Goal: Transaction & Acquisition: Purchase product/service

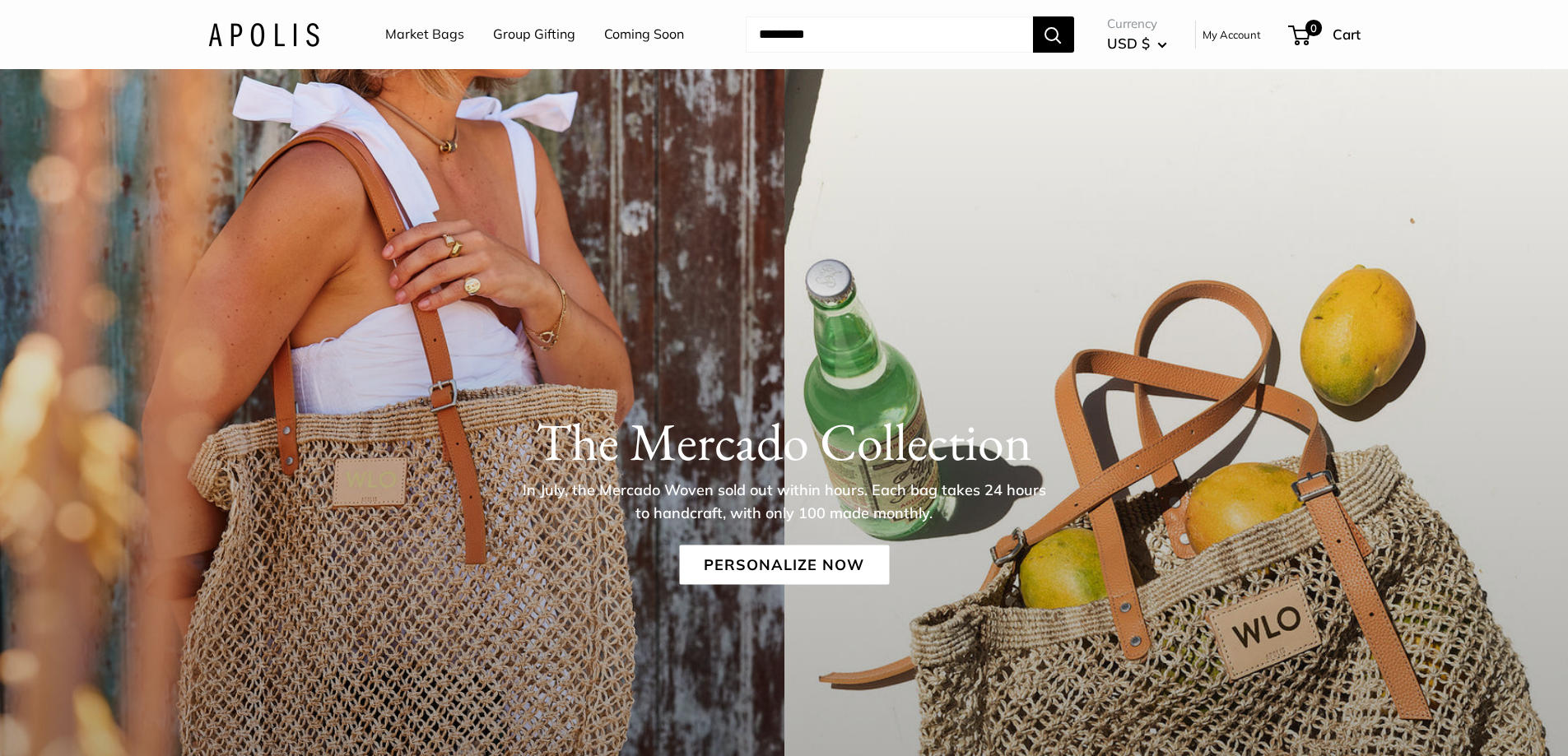
scroll to position [329, 0]
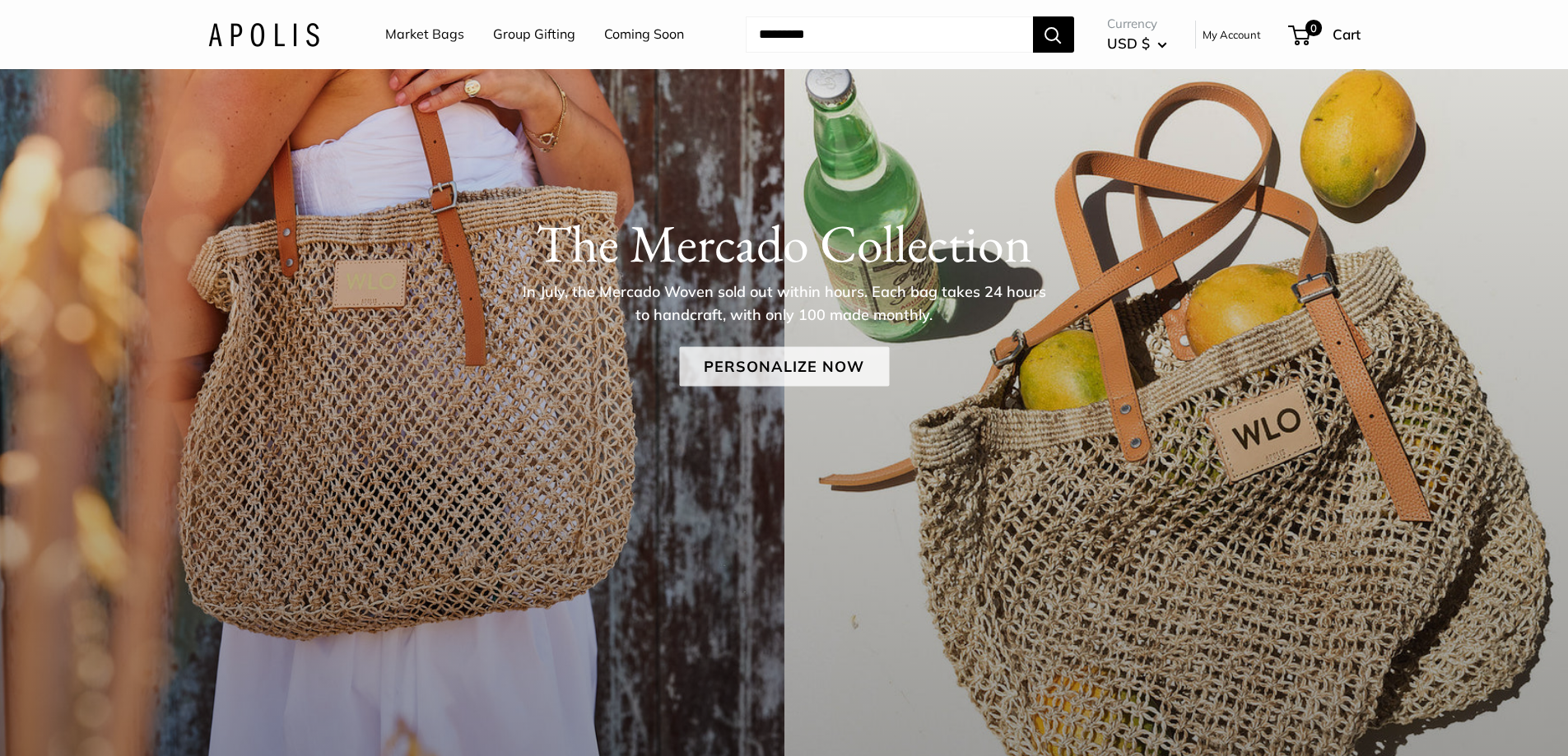
click at [797, 365] on link "Personalize Now" at bounding box center [784, 366] width 210 height 40
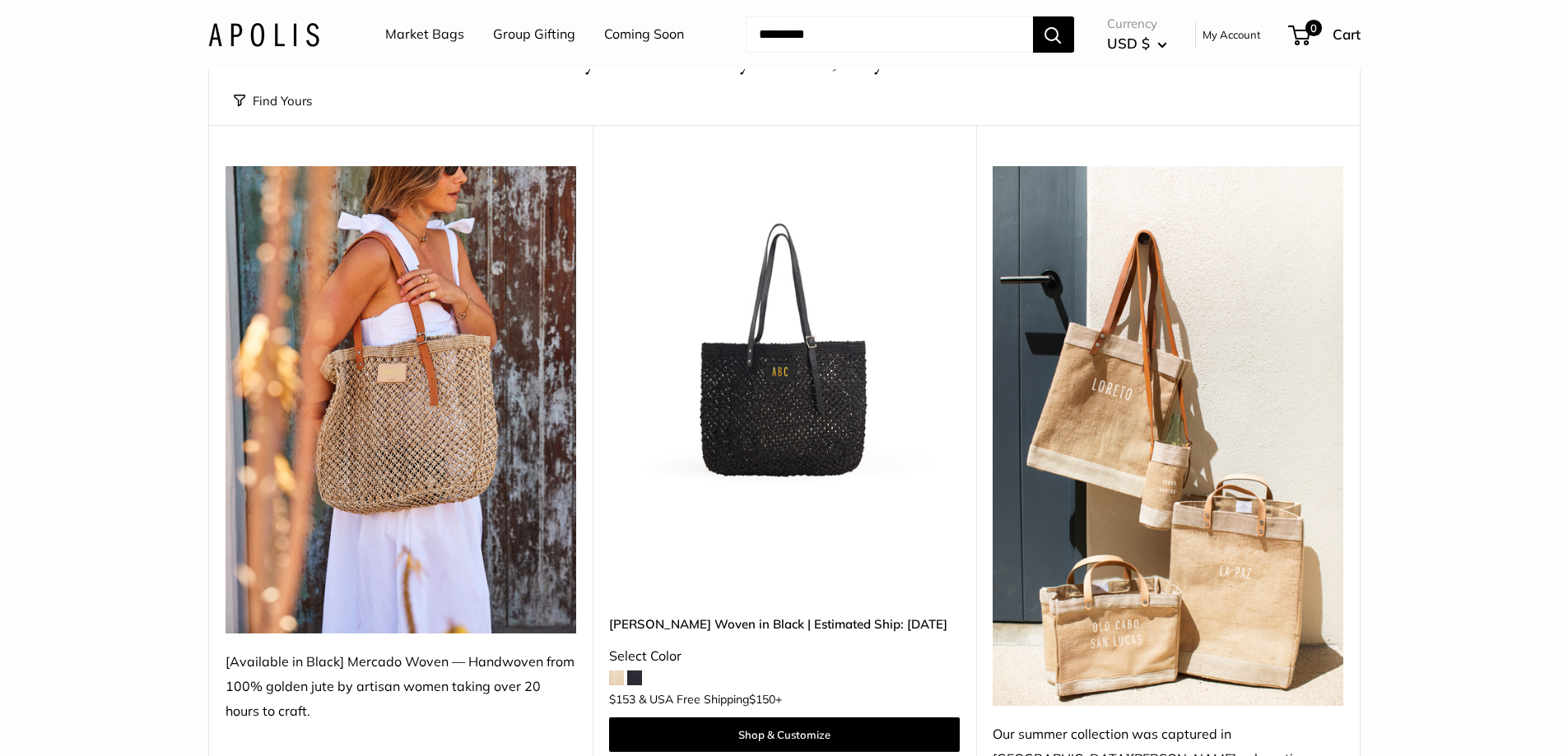
scroll to position [494, 0]
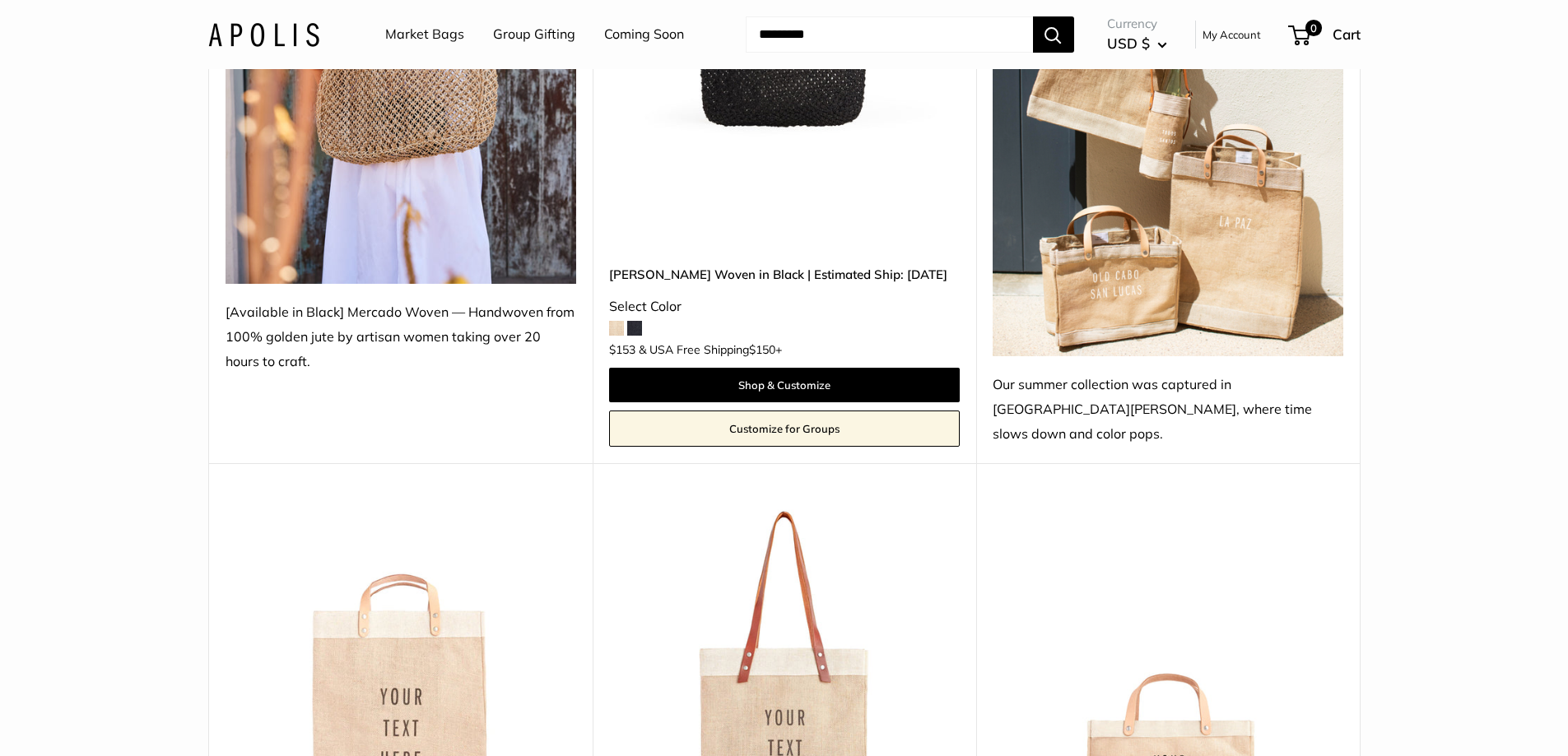
click at [610, 321] on span at bounding box center [617, 328] width 15 height 15
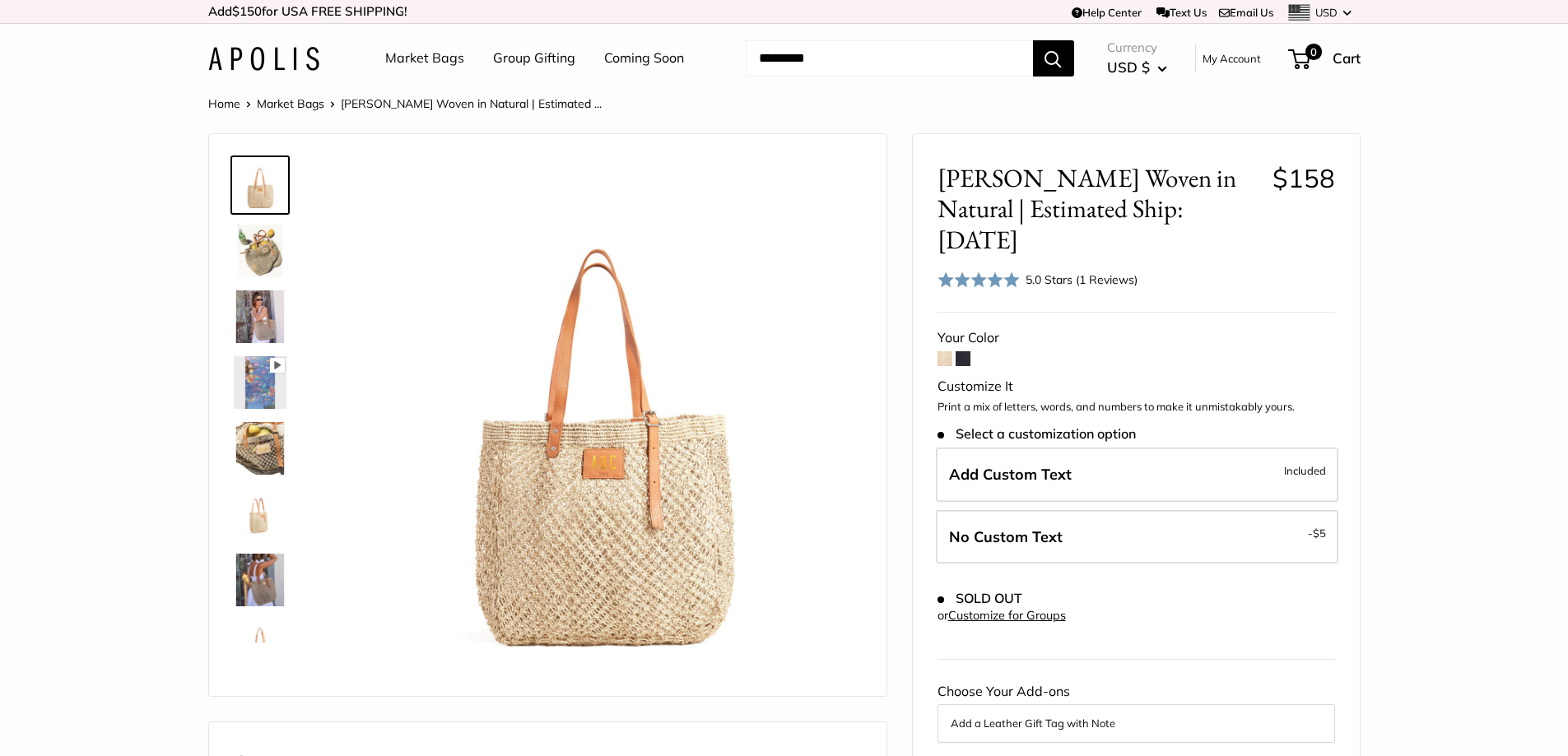
click at [251, 257] on img at bounding box center [260, 251] width 52 height 52
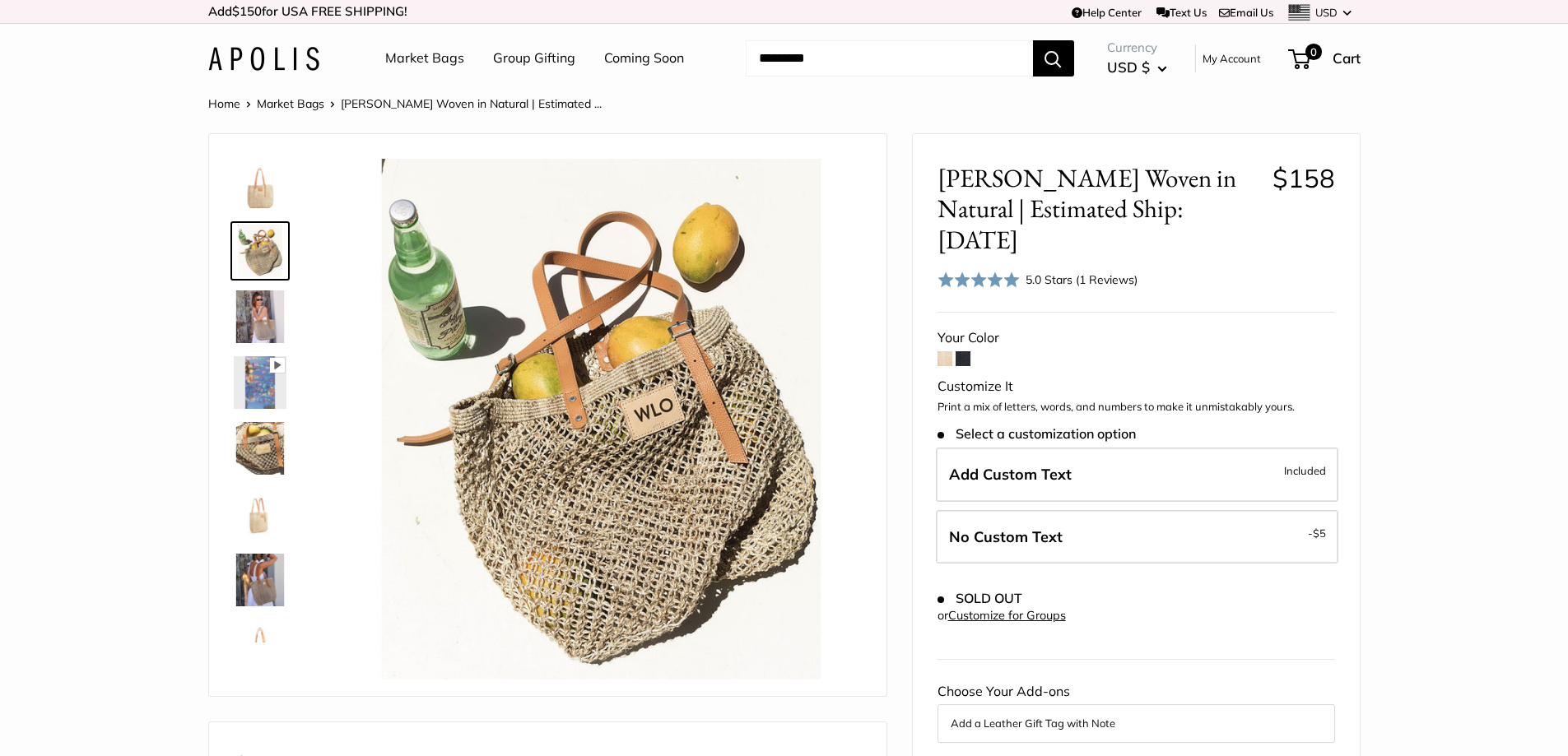
click at [252, 586] on img at bounding box center [260, 580] width 52 height 52
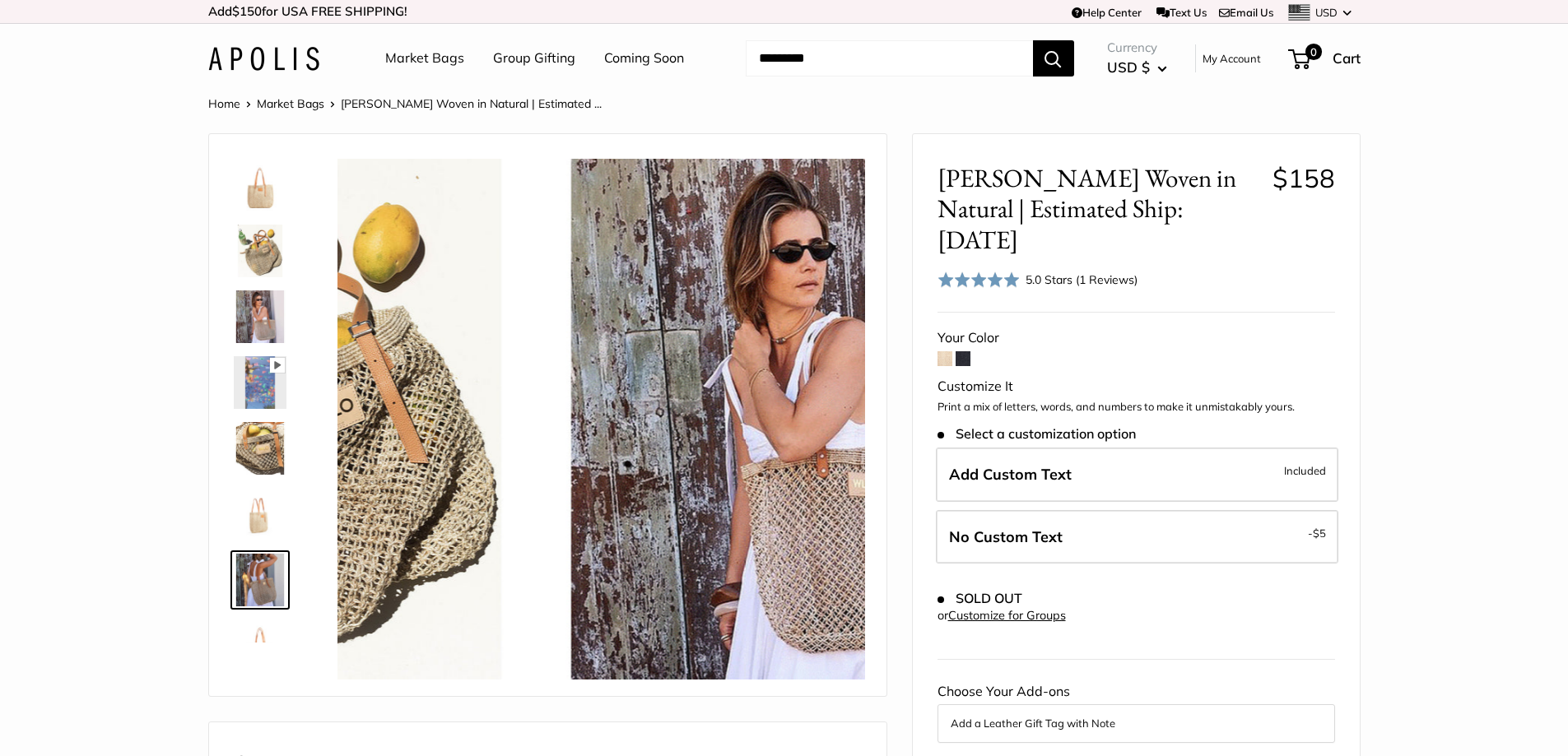
scroll to position [183, 0]
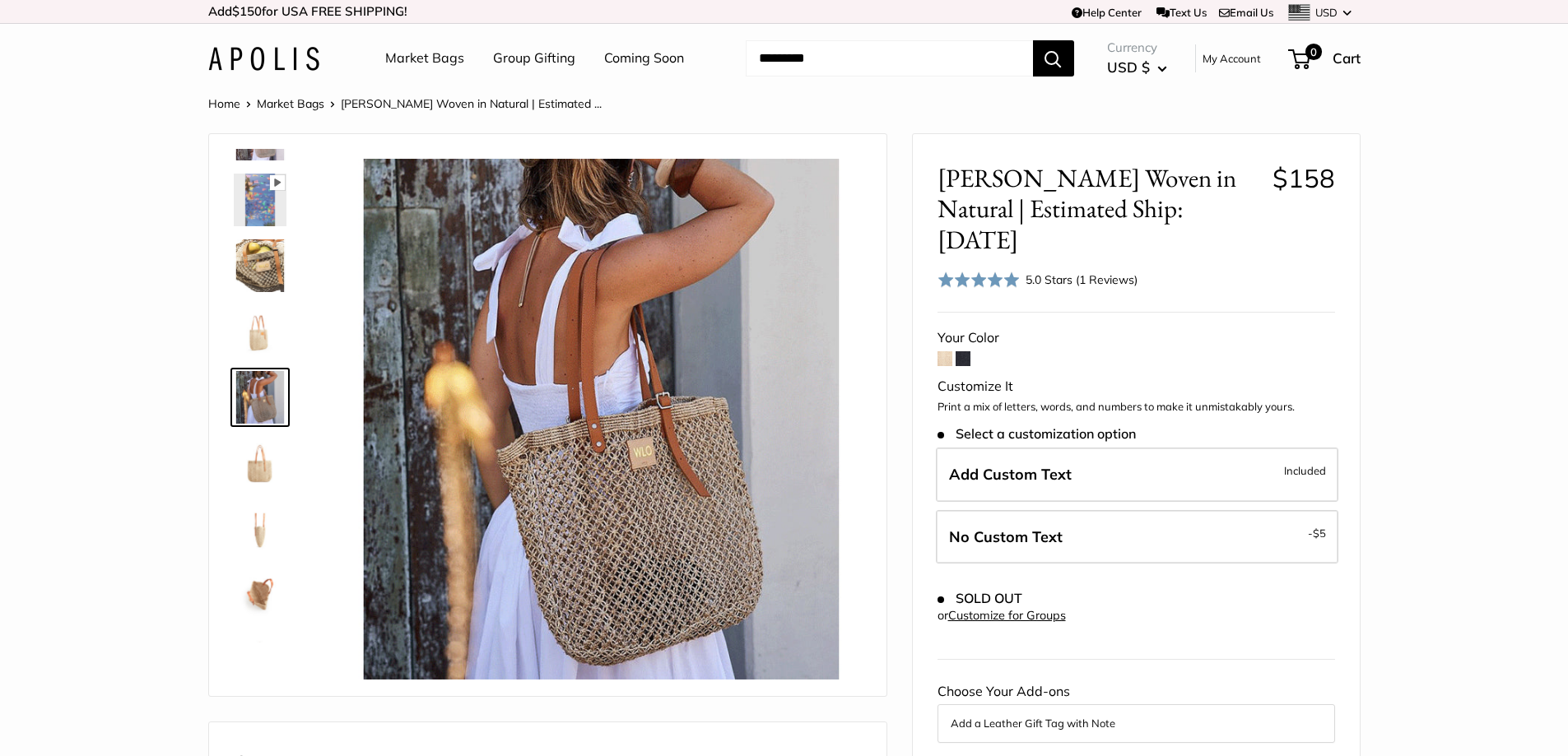
click at [252, 465] on img at bounding box center [260, 463] width 52 height 52
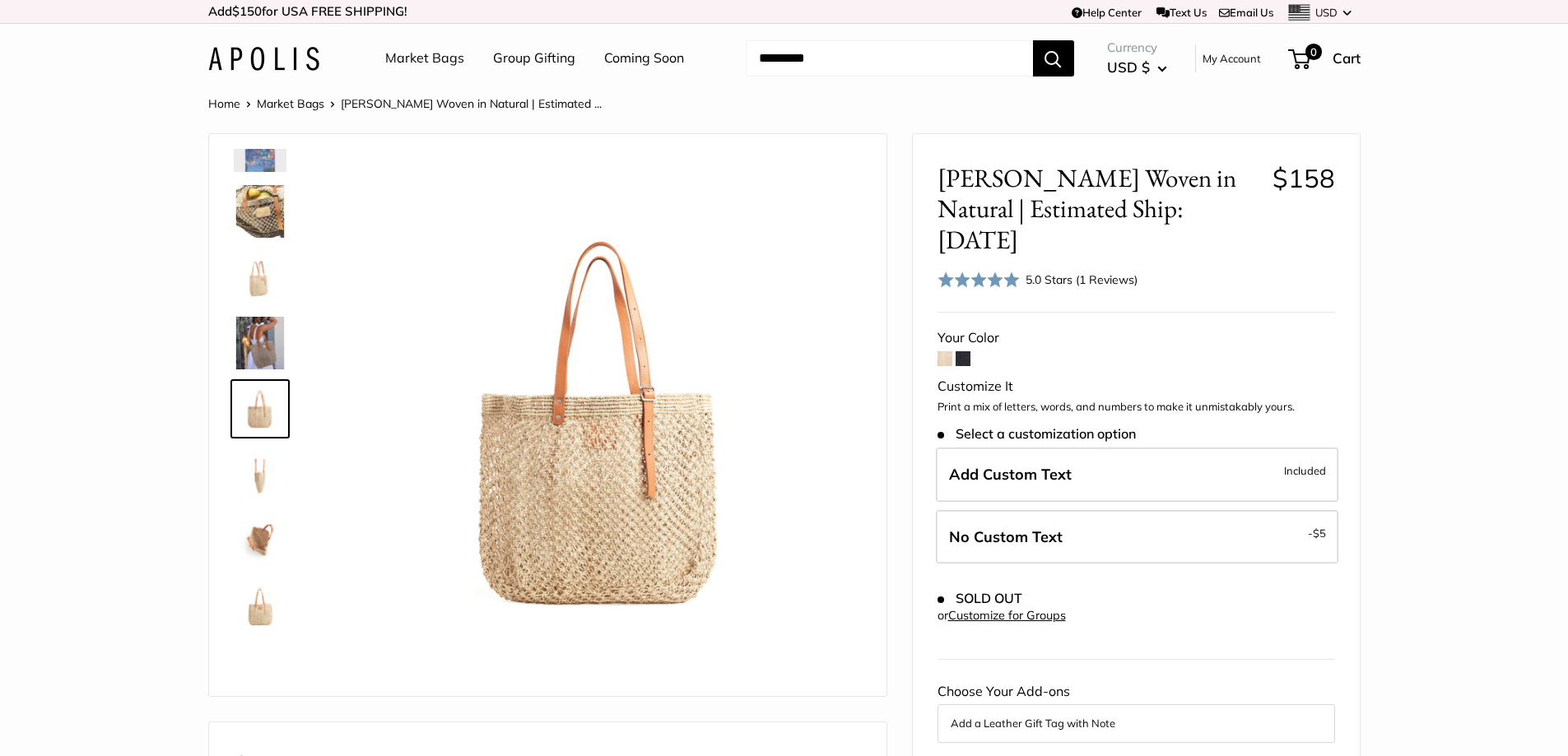
click at [257, 529] on img at bounding box center [260, 541] width 52 height 52
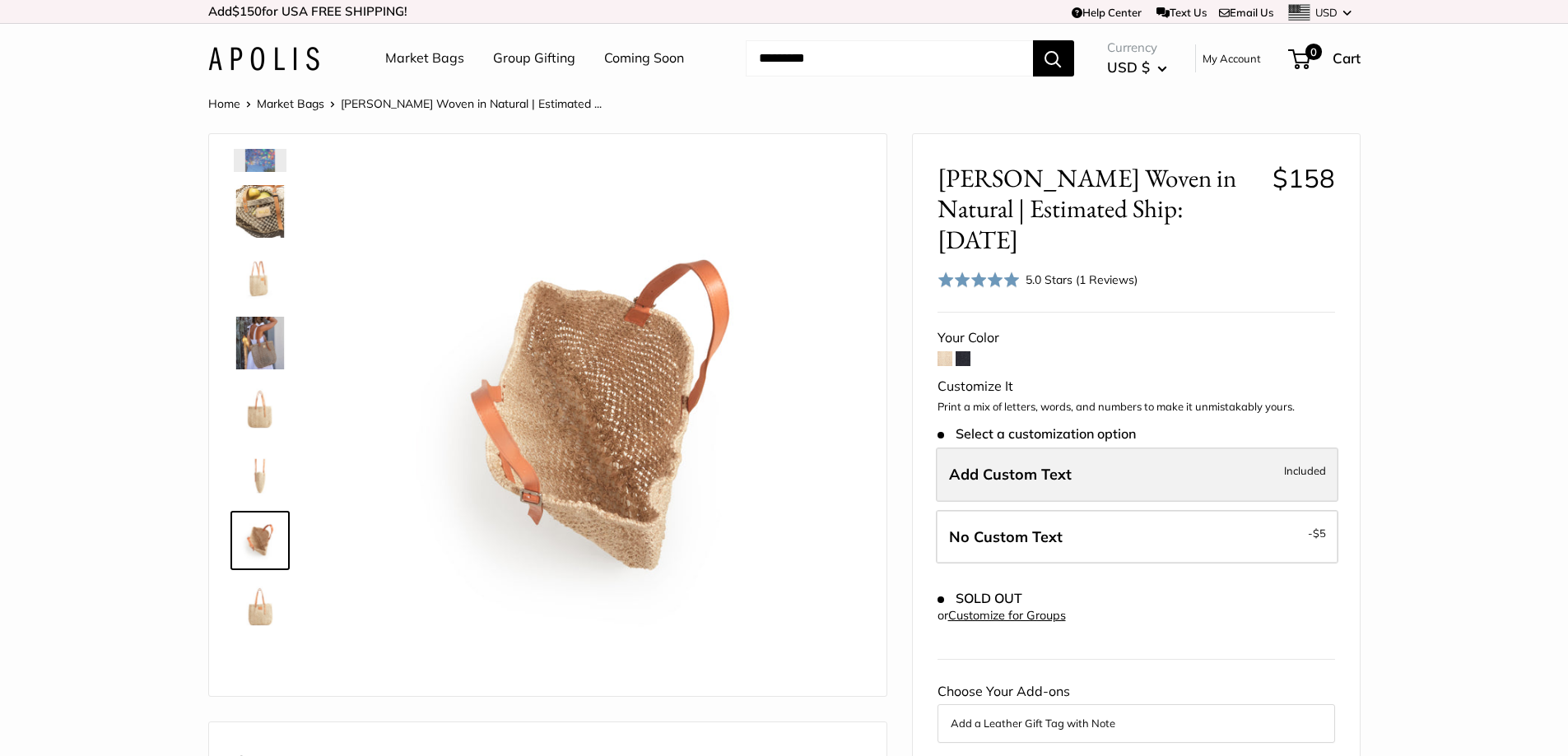
click at [1140, 448] on label "Add Custom Text Included" at bounding box center [1137, 475] width 403 height 54
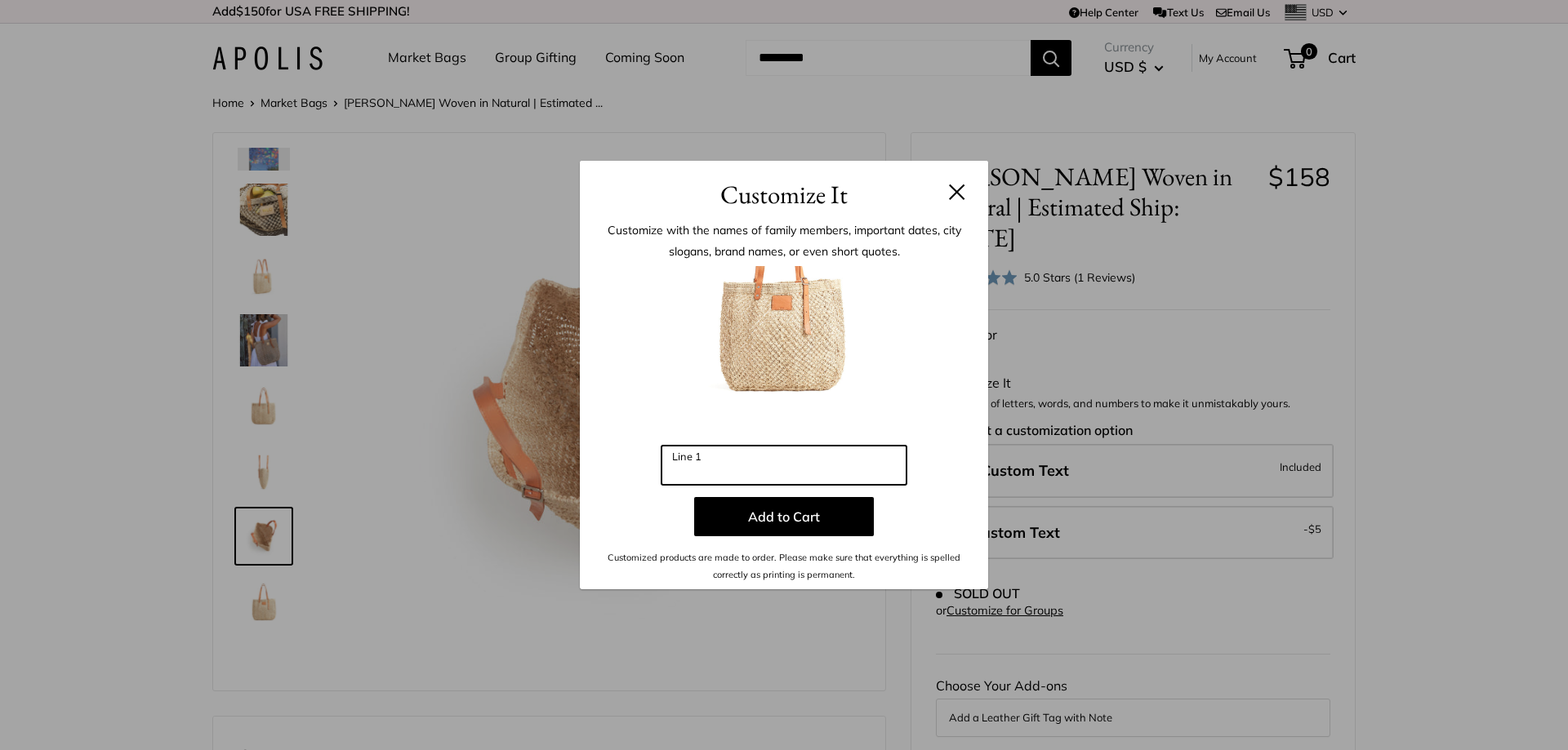
click at [716, 461] on input "Line 1" at bounding box center [784, 465] width 245 height 39
type input "*"
type input "***"
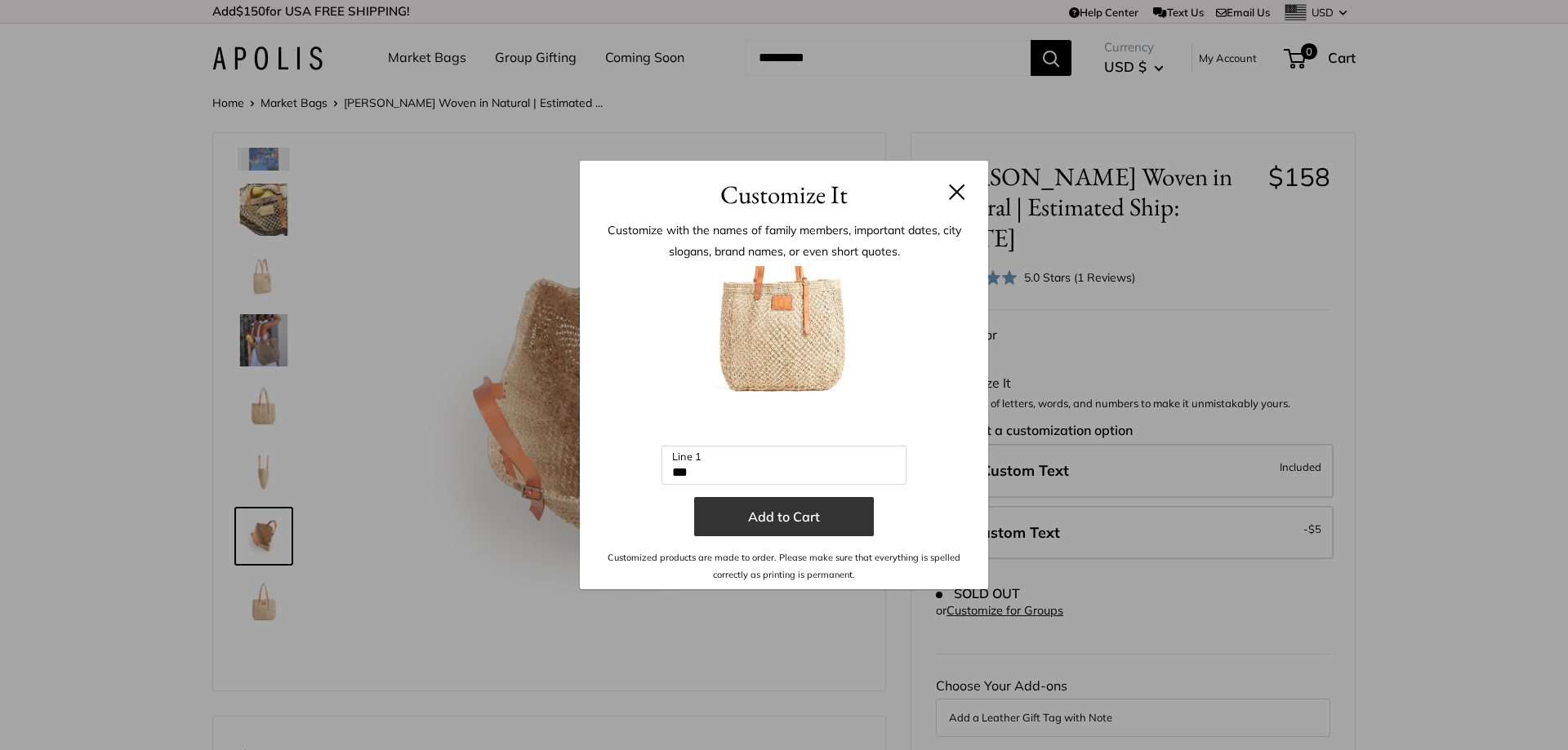
click at [789, 522] on button "Add to Cart" at bounding box center [784, 516] width 180 height 39
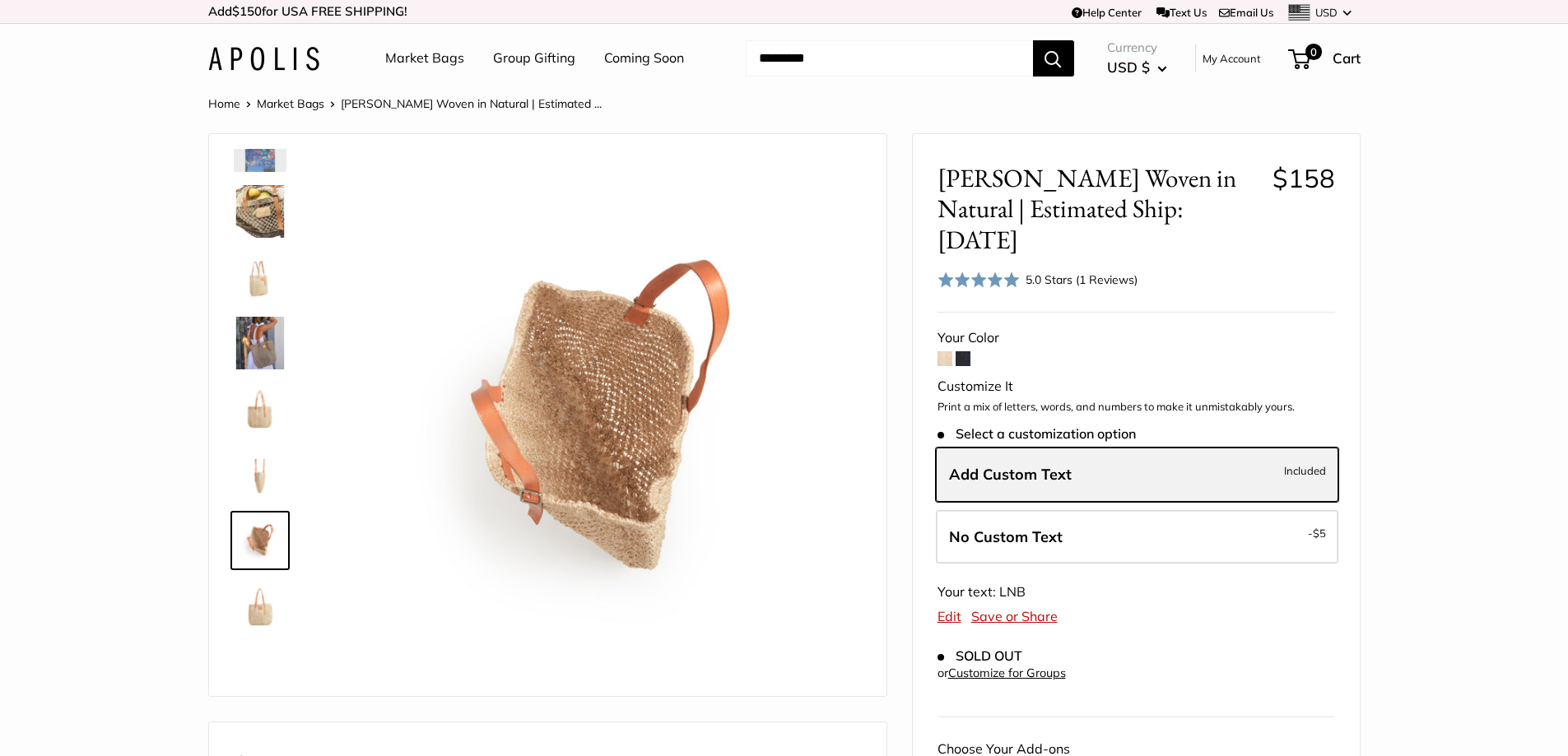
click at [1262, 448] on label "Add Custom Text Included" at bounding box center [1137, 475] width 403 height 54
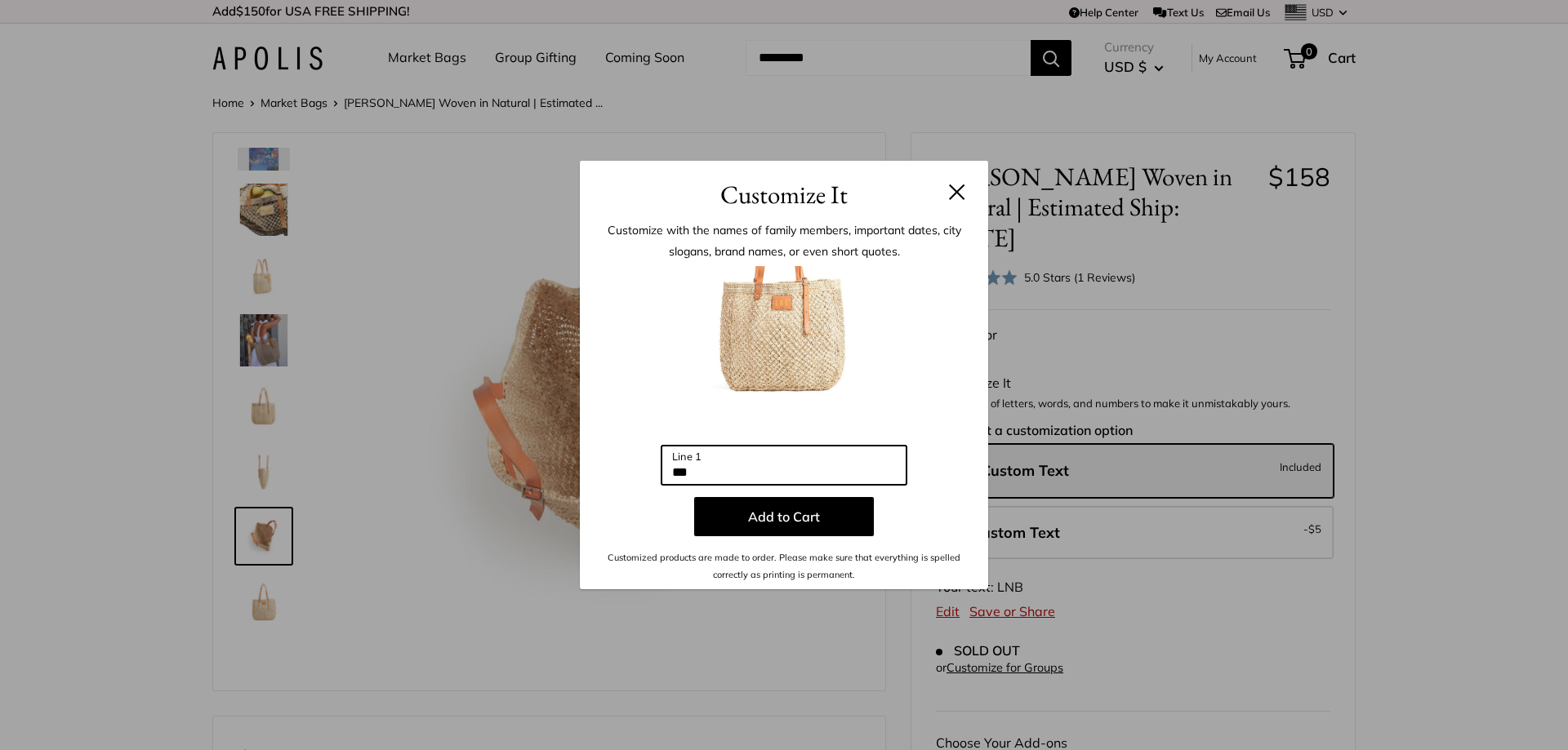
drag, startPoint x: 717, startPoint y: 470, endPoint x: 571, endPoint y: 460, distance: 146.3
click at [584, 466] on div "Customize with the names of family members, important dates, city slogans, bran…" at bounding box center [784, 402] width 409 height 377
click at [950, 188] on button at bounding box center [957, 192] width 17 height 17
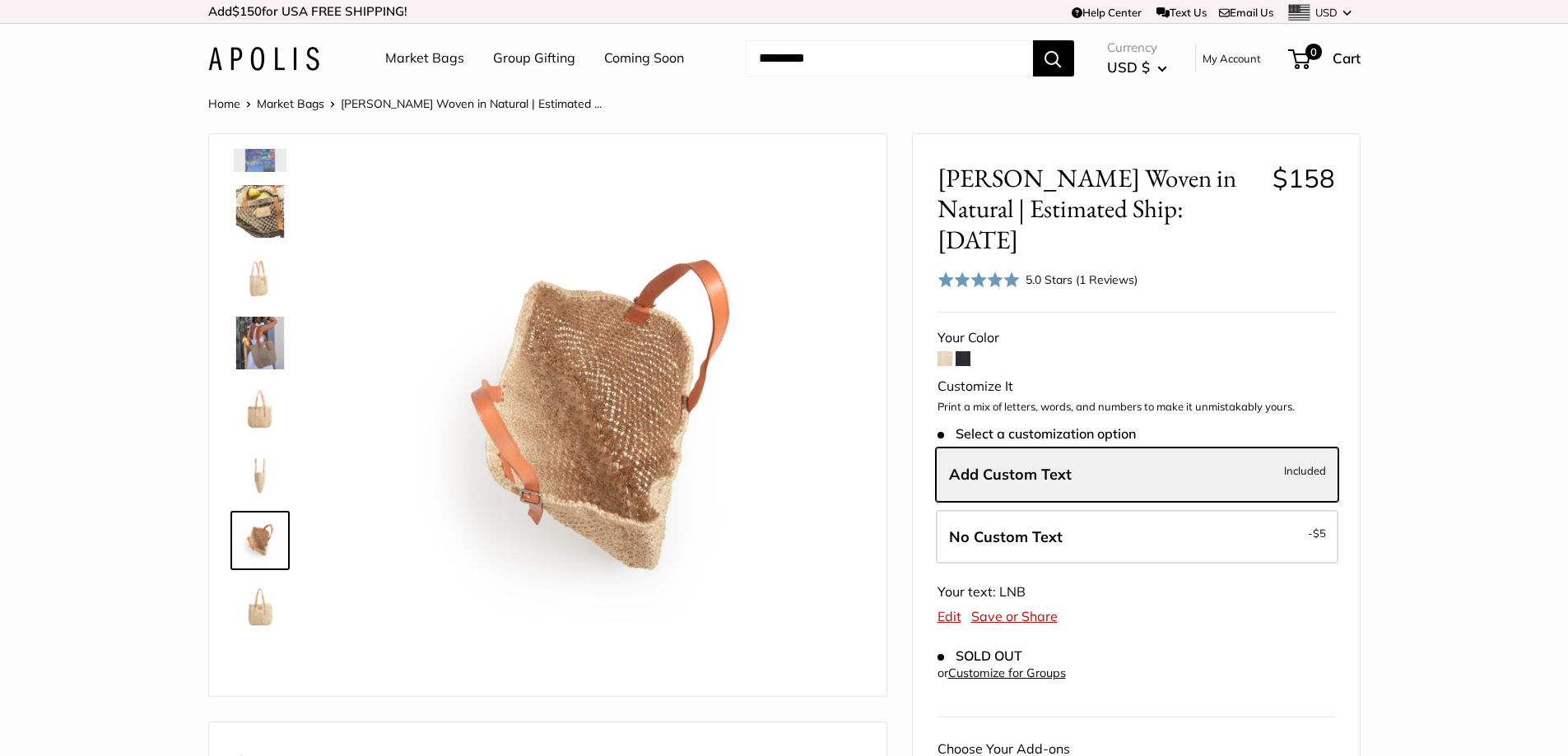
click at [253, 212] on img at bounding box center [260, 211] width 52 height 52
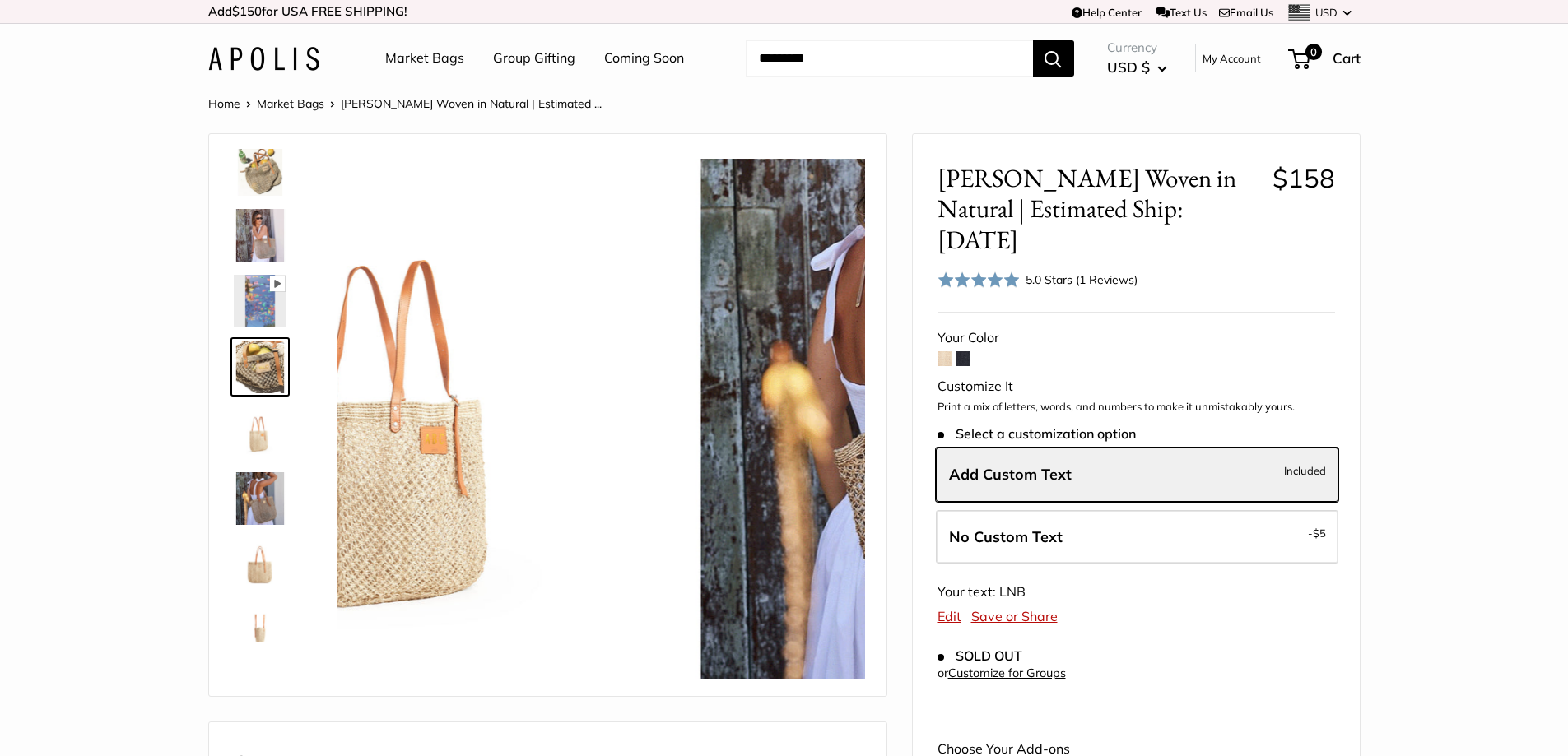
scroll to position [51, 0]
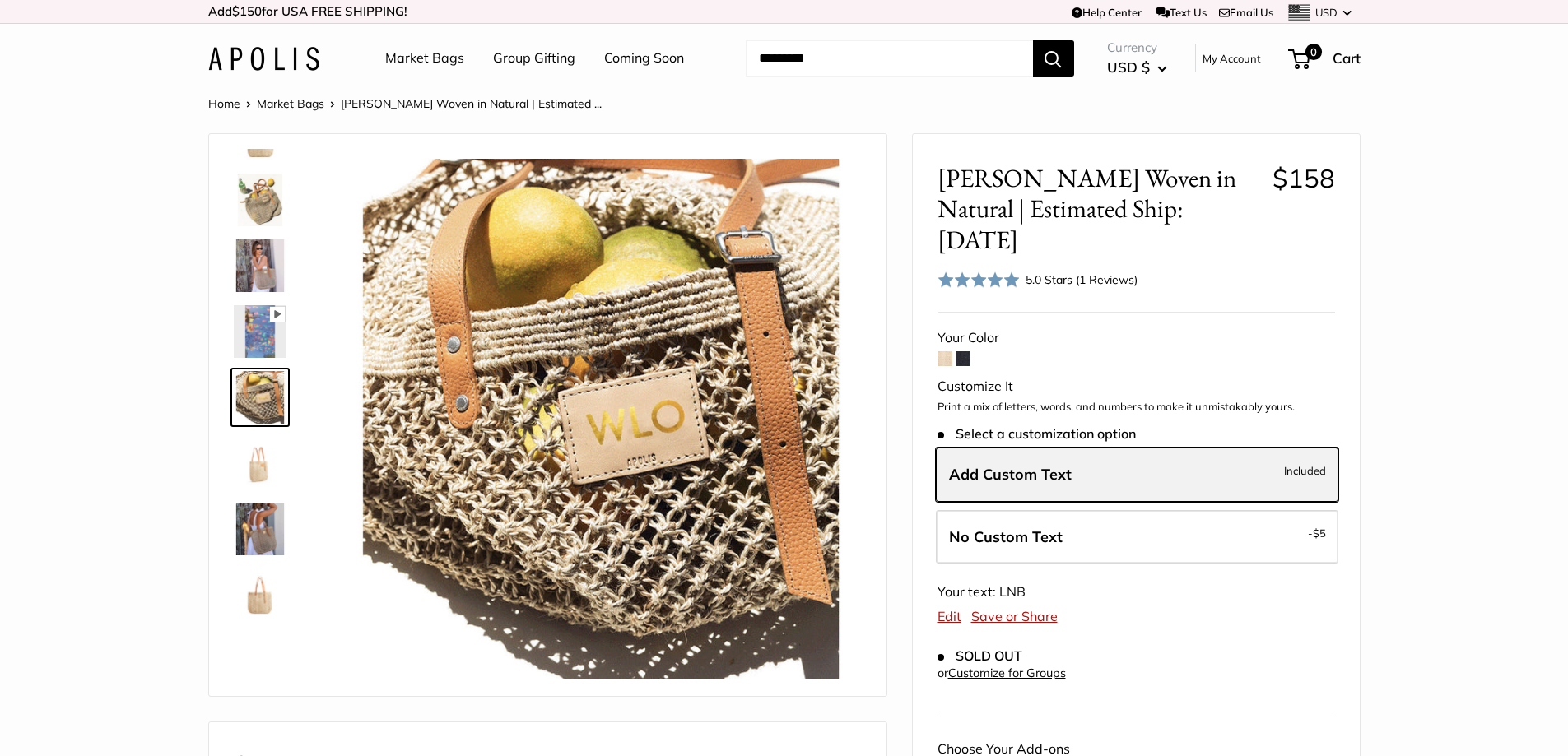
click at [1283, 448] on label "Add Custom Text Included" at bounding box center [1137, 475] width 403 height 54
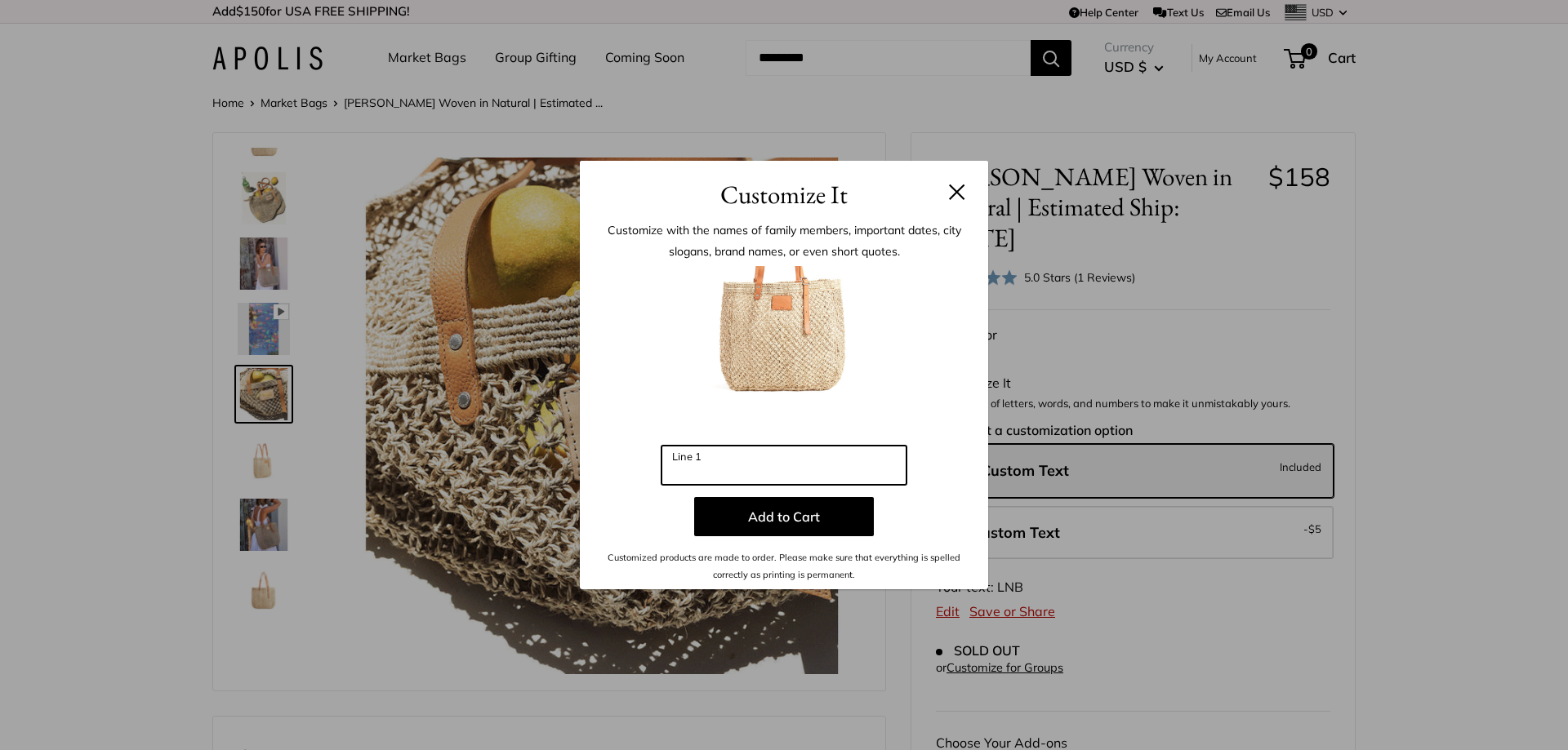
click at [791, 455] on input "Line 1" at bounding box center [784, 465] width 245 height 39
type input "***"
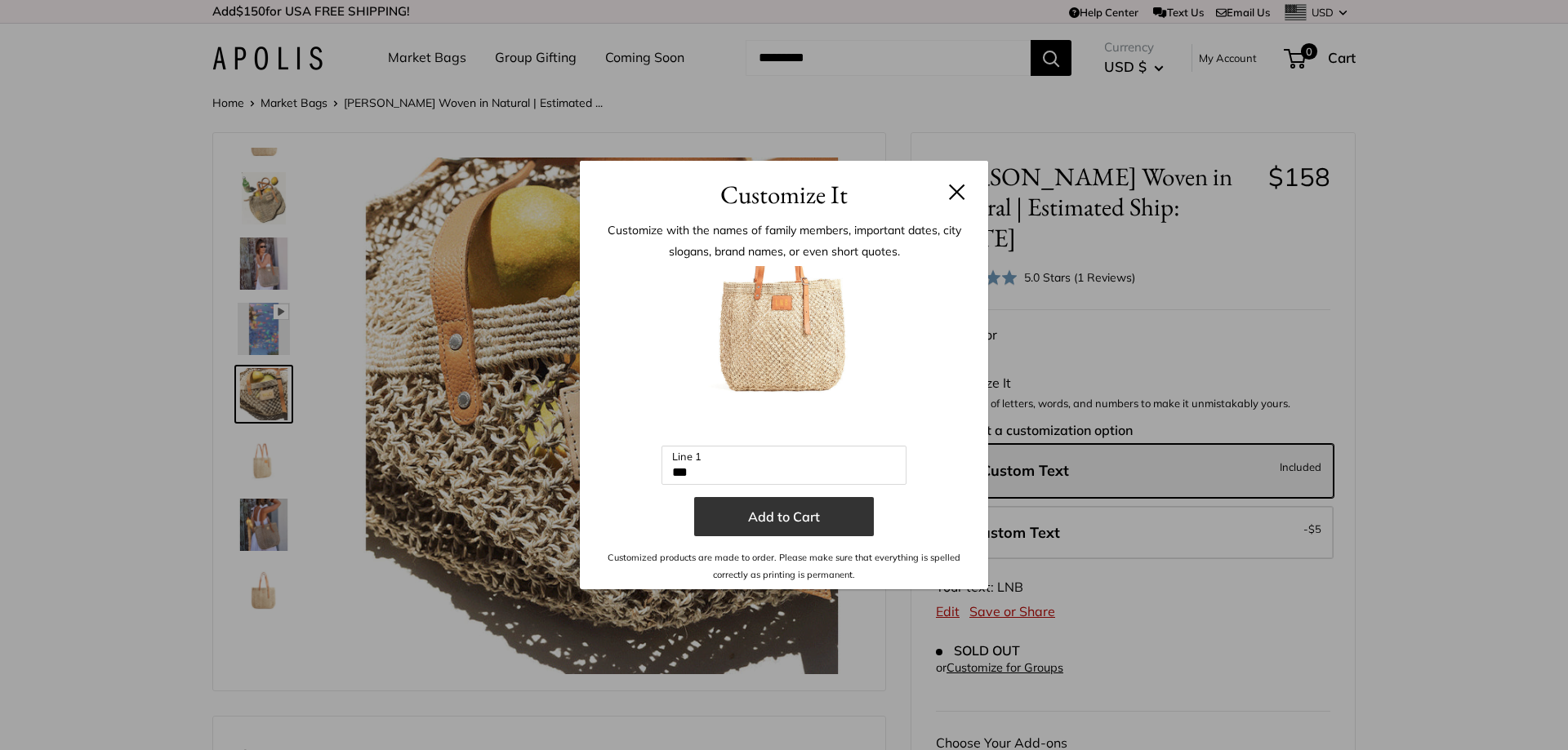
click at [787, 521] on button "Add to Cart" at bounding box center [784, 516] width 180 height 39
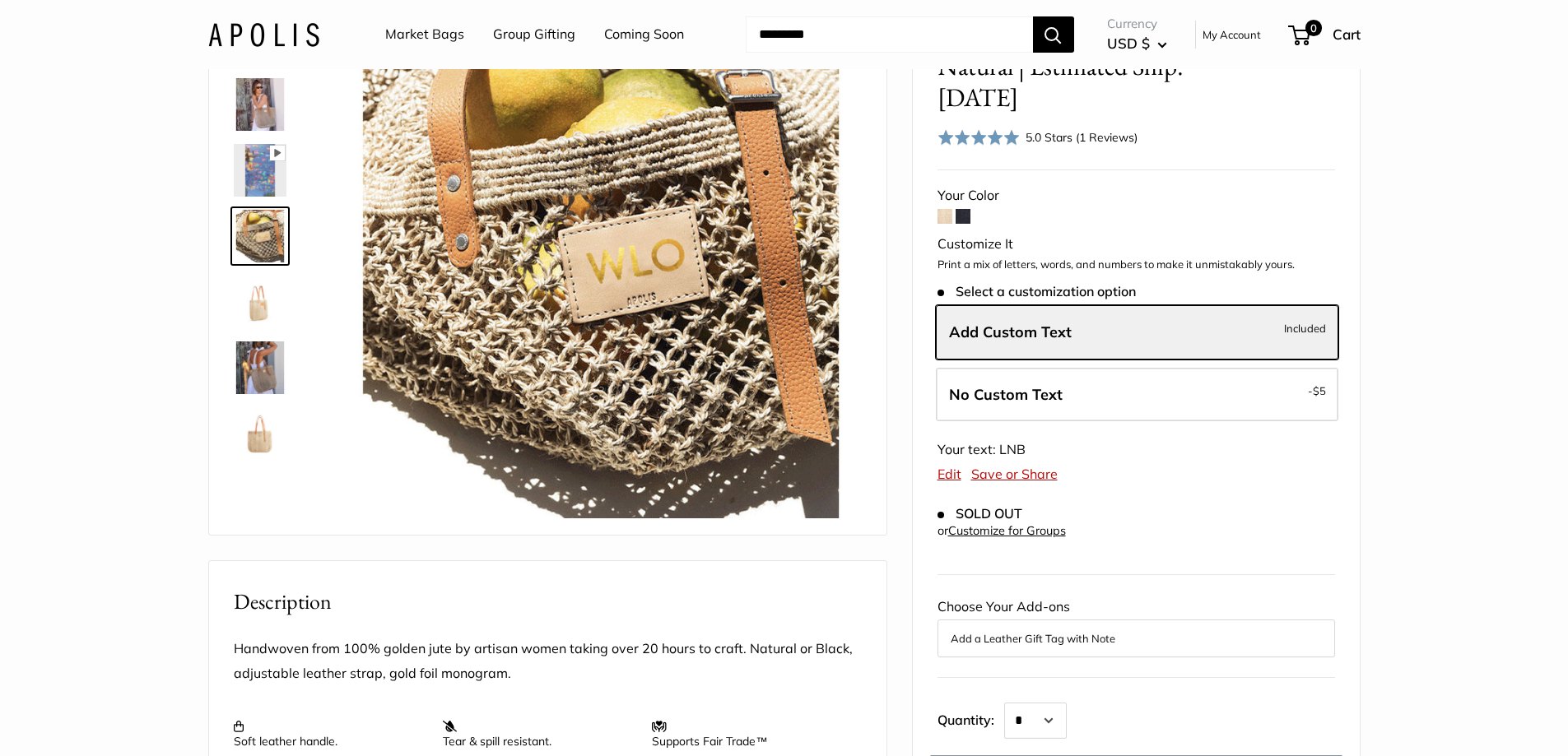
scroll to position [0, 0]
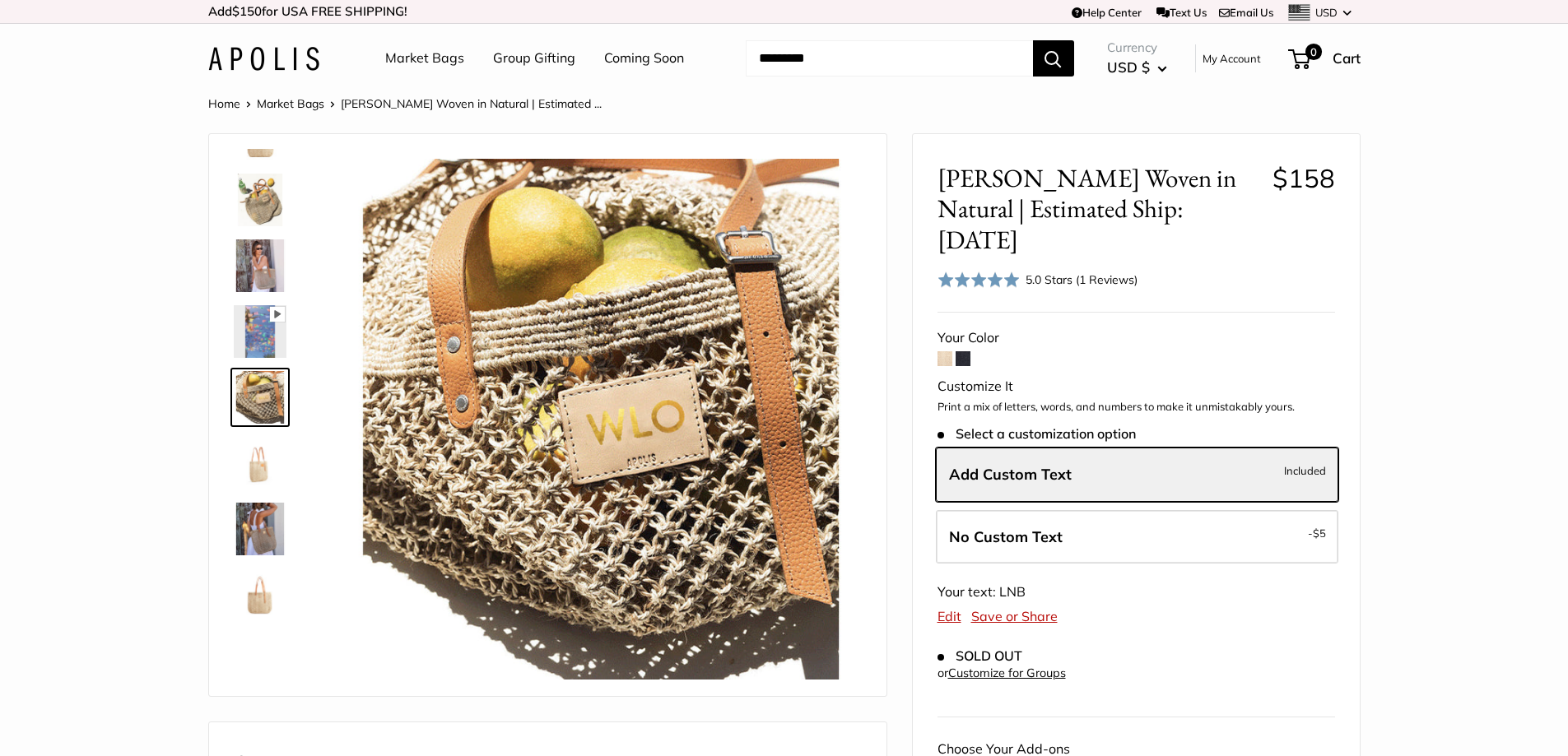
click at [942, 352] on span at bounding box center [945, 359] width 15 height 15
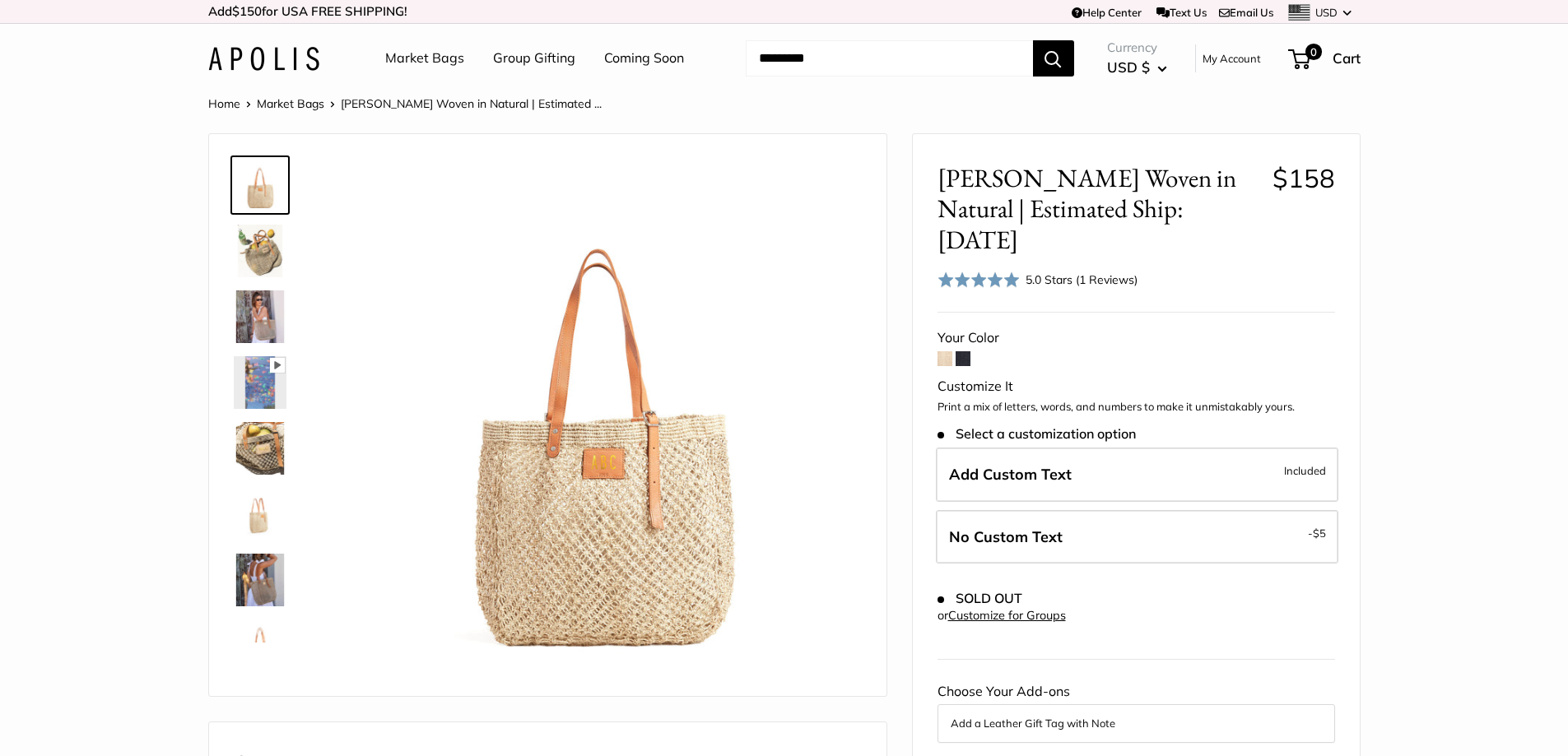
click at [943, 352] on span at bounding box center [945, 359] width 15 height 15
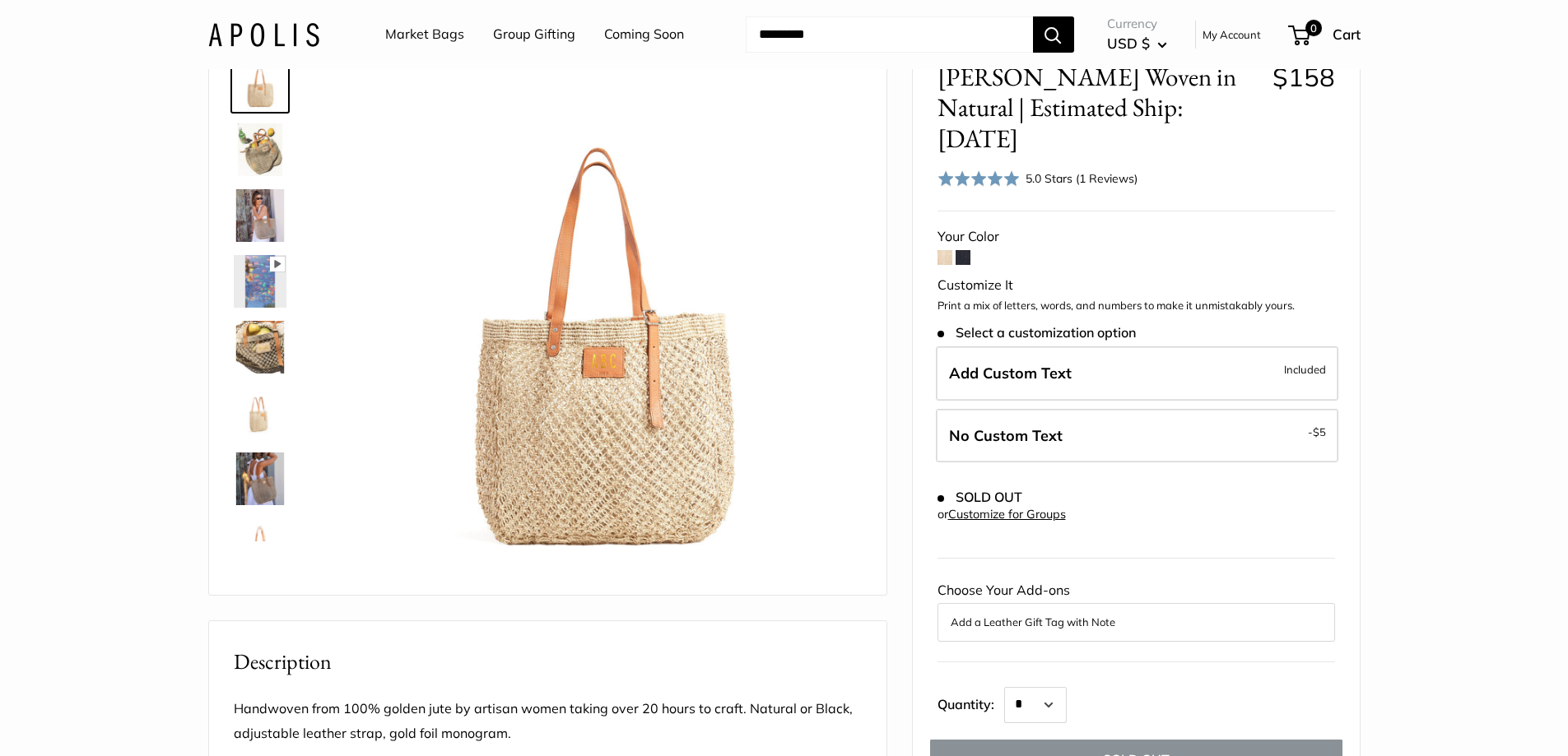
scroll to position [165, 0]
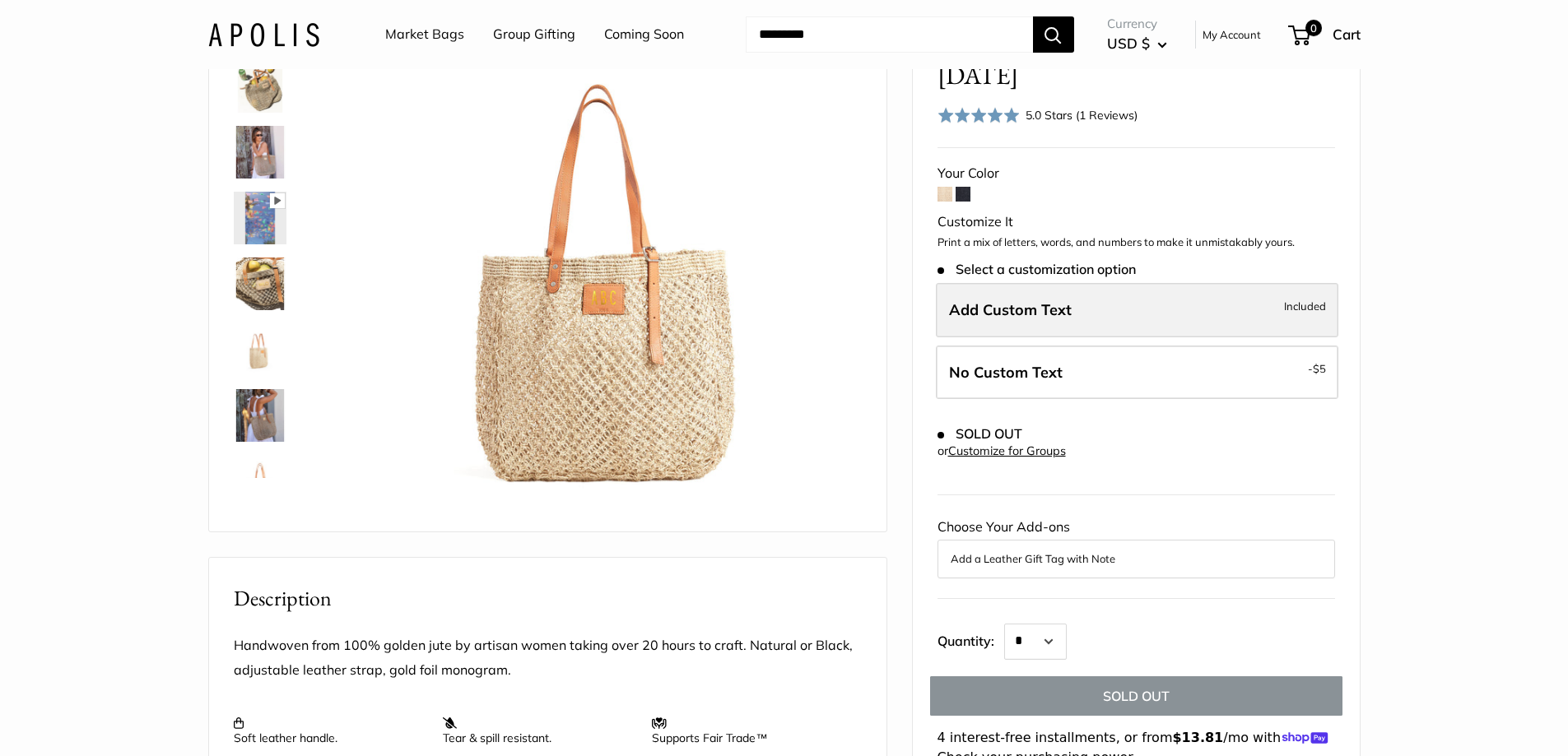
click at [1096, 284] on label "Add Custom Text Included" at bounding box center [1137, 310] width 403 height 54
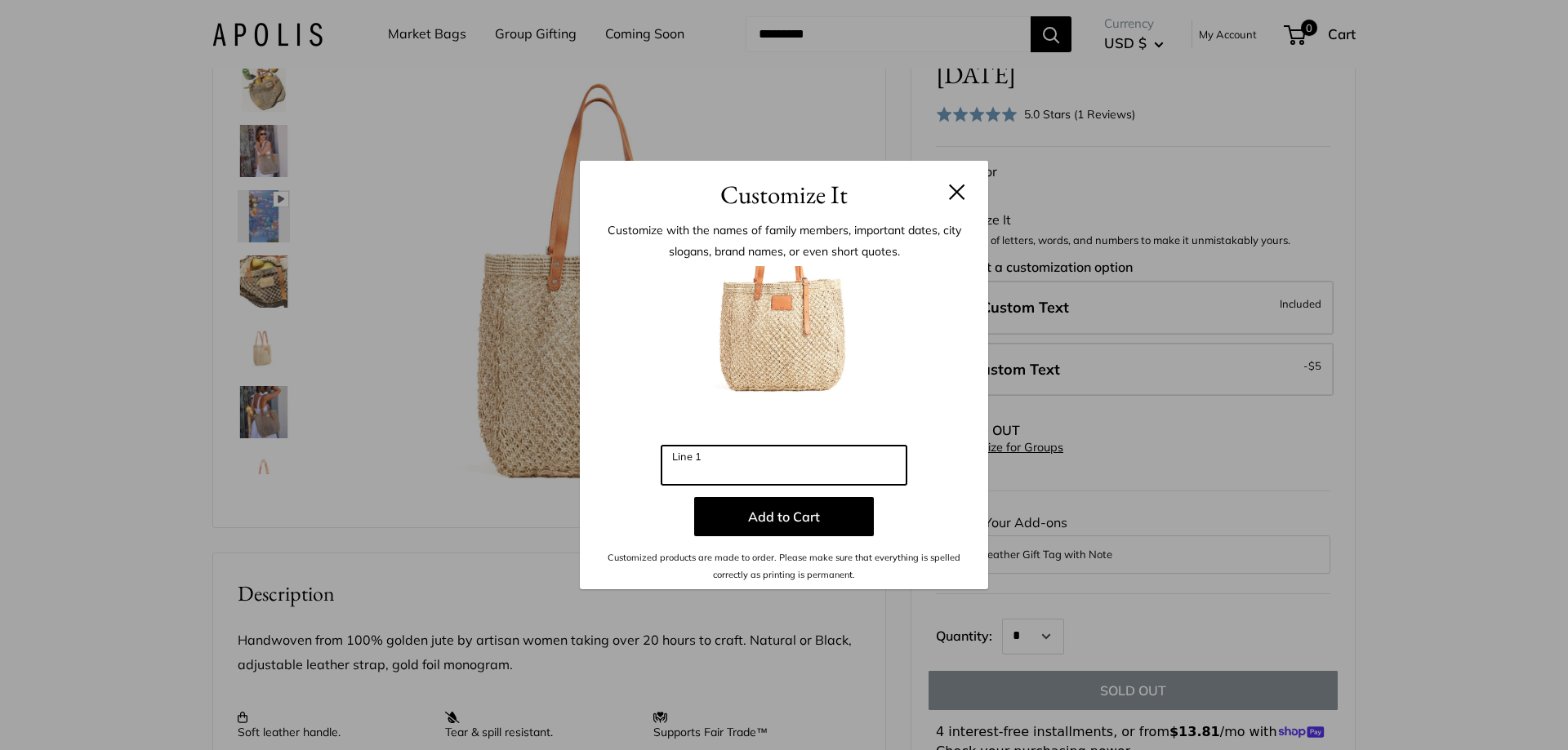
click at [750, 463] on input "Line 1" at bounding box center [784, 465] width 245 height 39
type input "***"
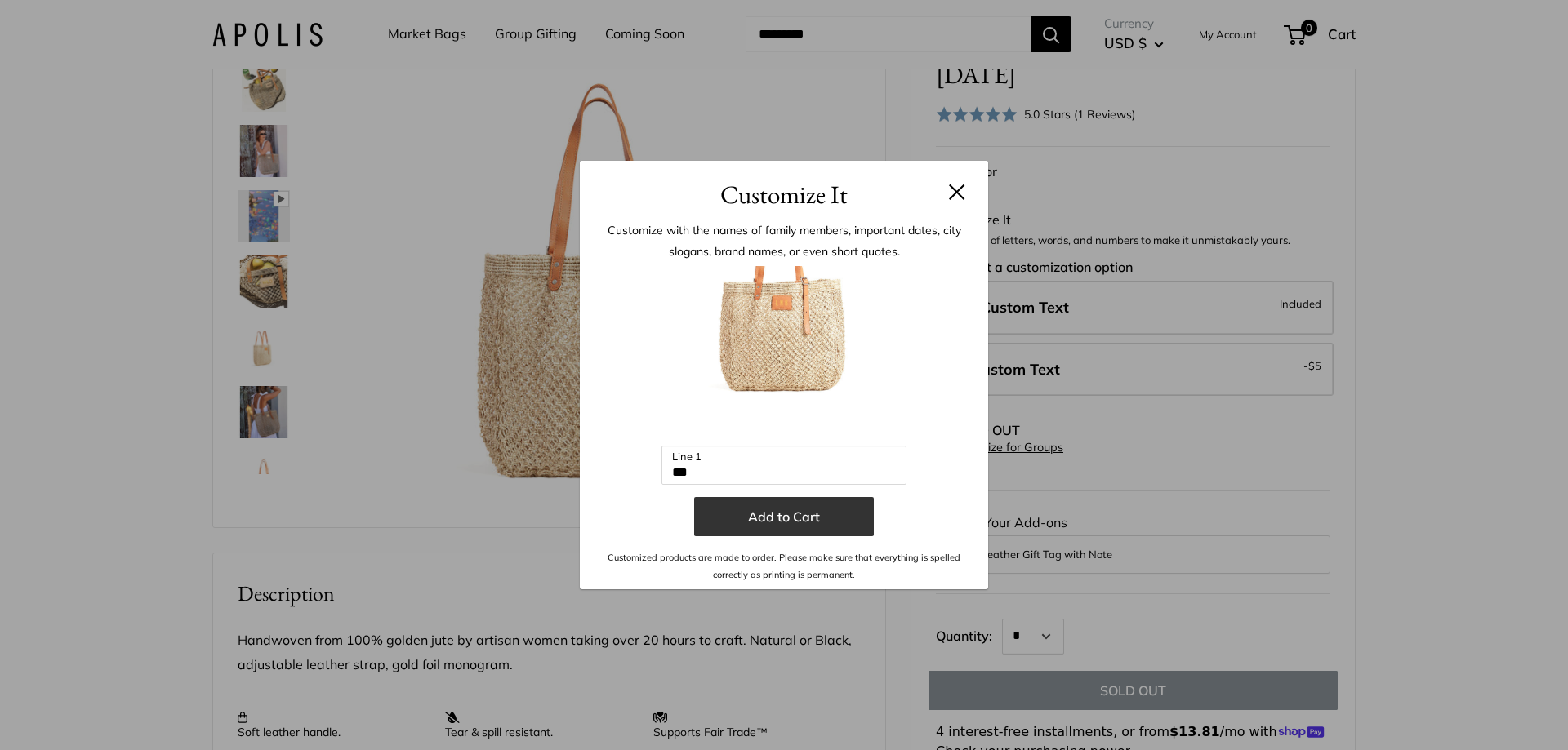
click at [766, 521] on button "Add to Cart" at bounding box center [784, 516] width 180 height 39
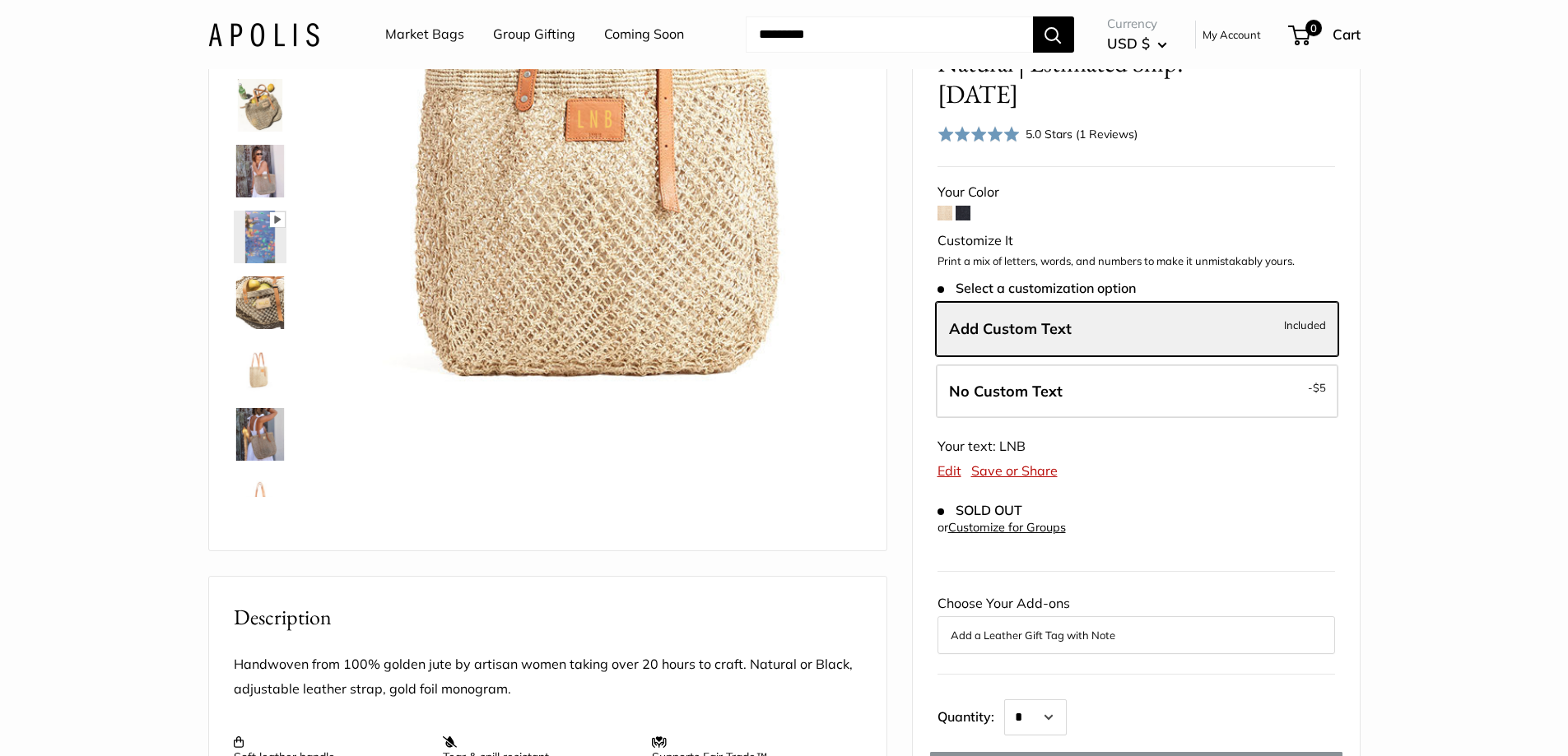
scroll to position [412, 0]
